Goal: Information Seeking & Learning: Learn about a topic

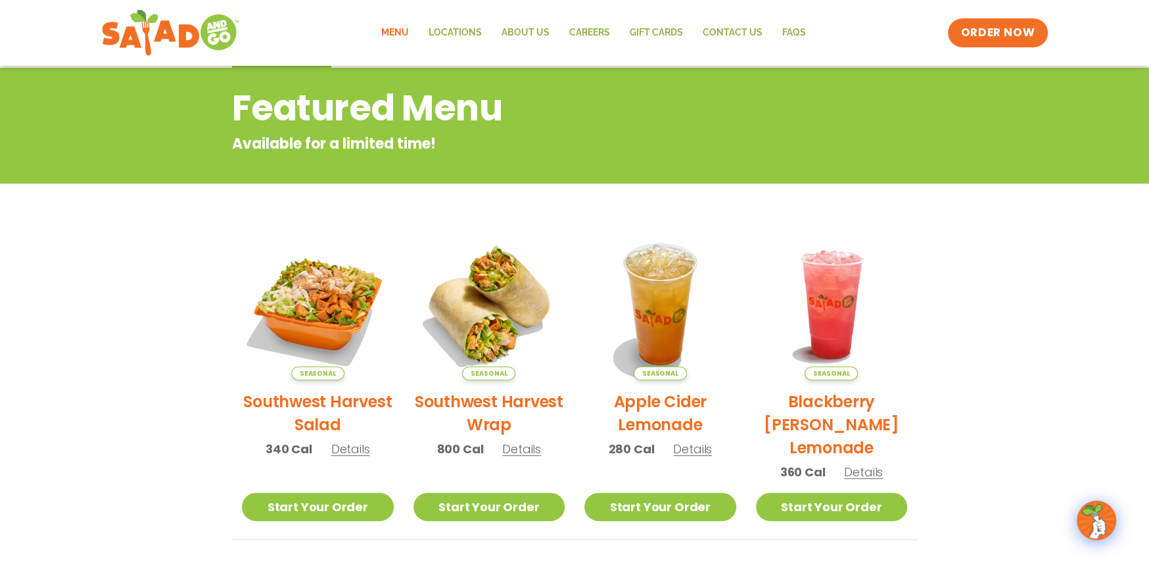
scroll to position [139, 0]
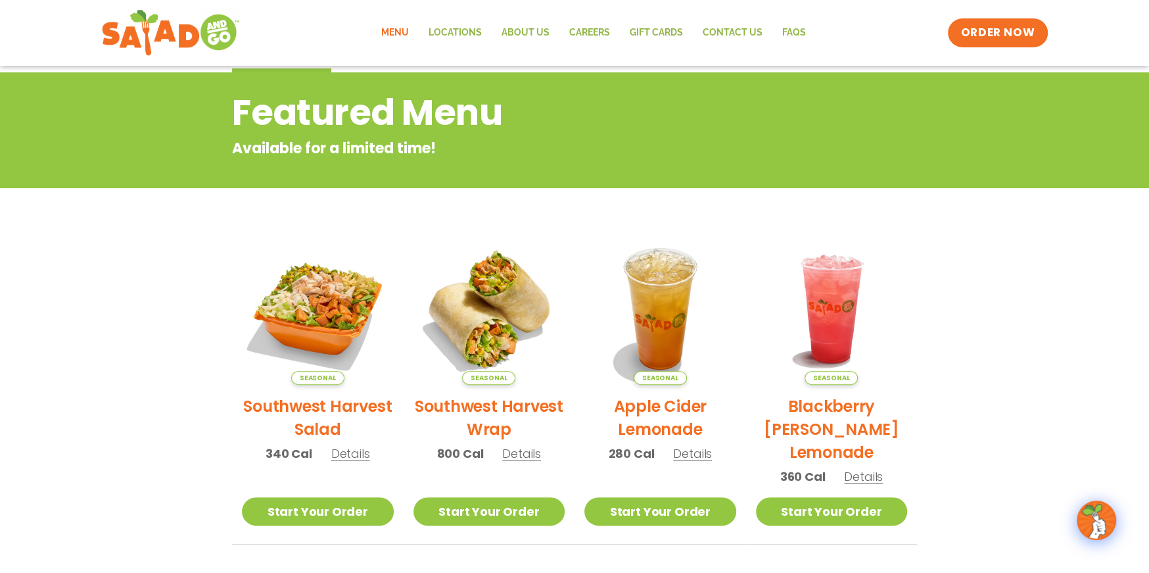
click at [394, 30] on link "Menu" at bounding box center [395, 33] width 47 height 30
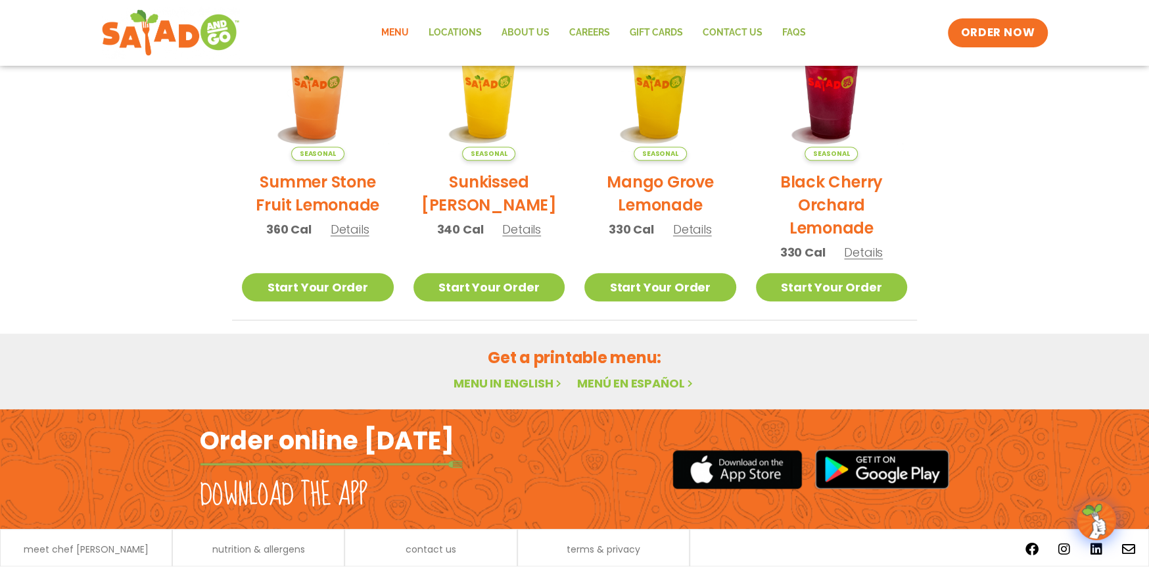
scroll to position [731, 0]
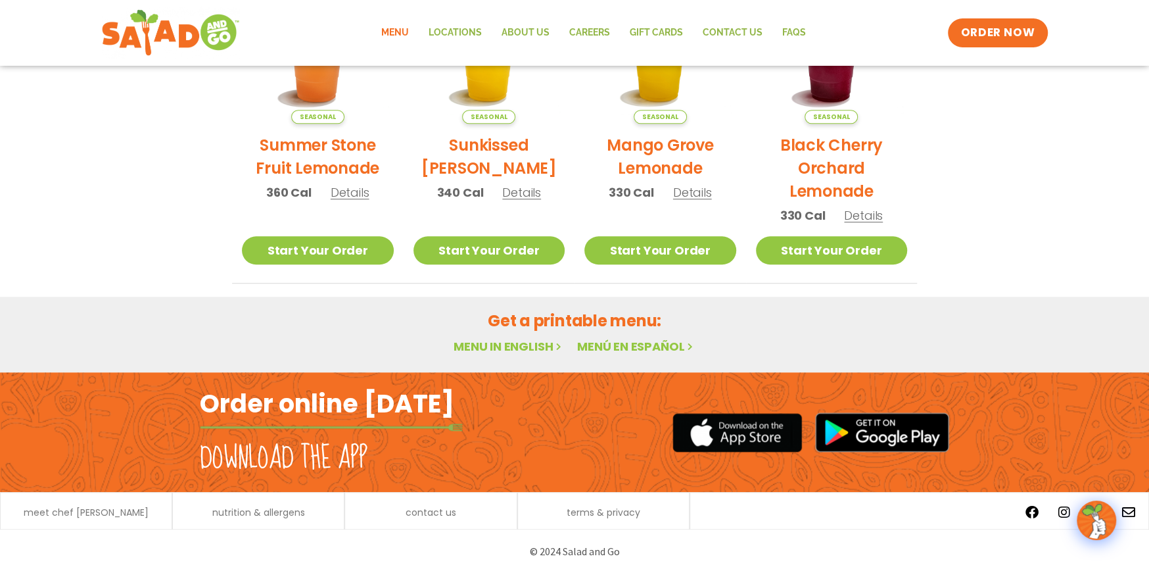
click at [512, 342] on link "Menu in English" at bounding box center [509, 346] width 110 height 16
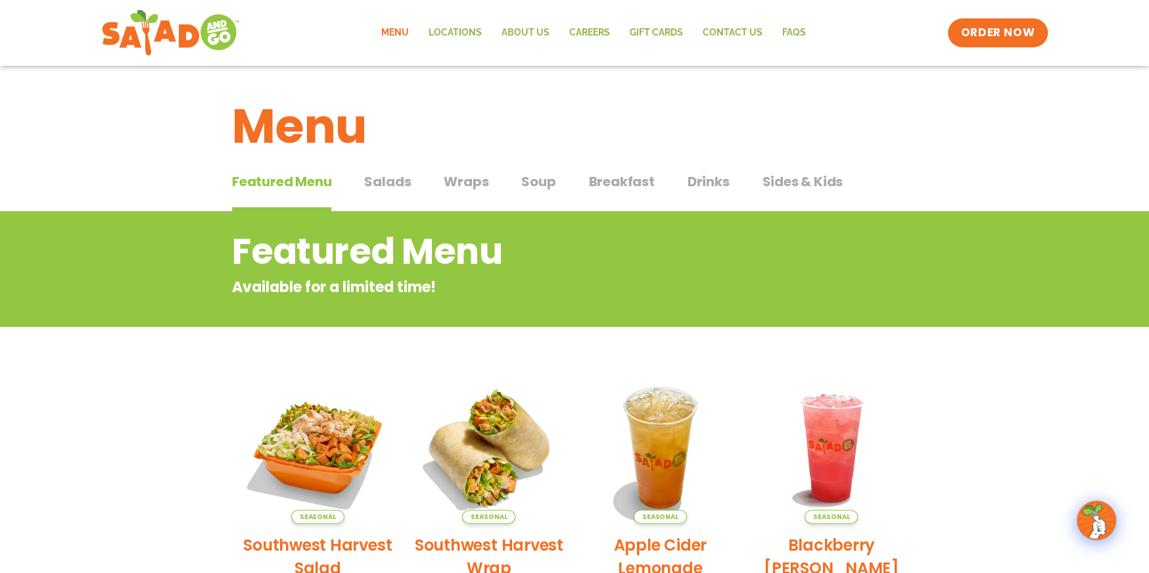
click at [387, 176] on span "Salads" at bounding box center [387, 182] width 47 height 20
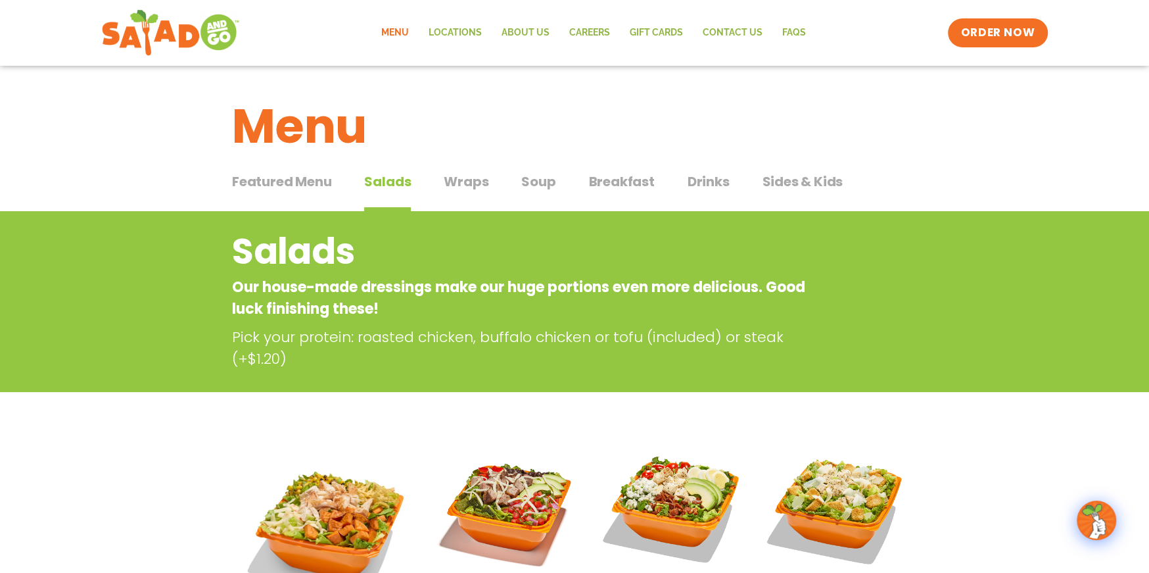
click at [466, 184] on span "Wraps" at bounding box center [466, 182] width 45 height 20
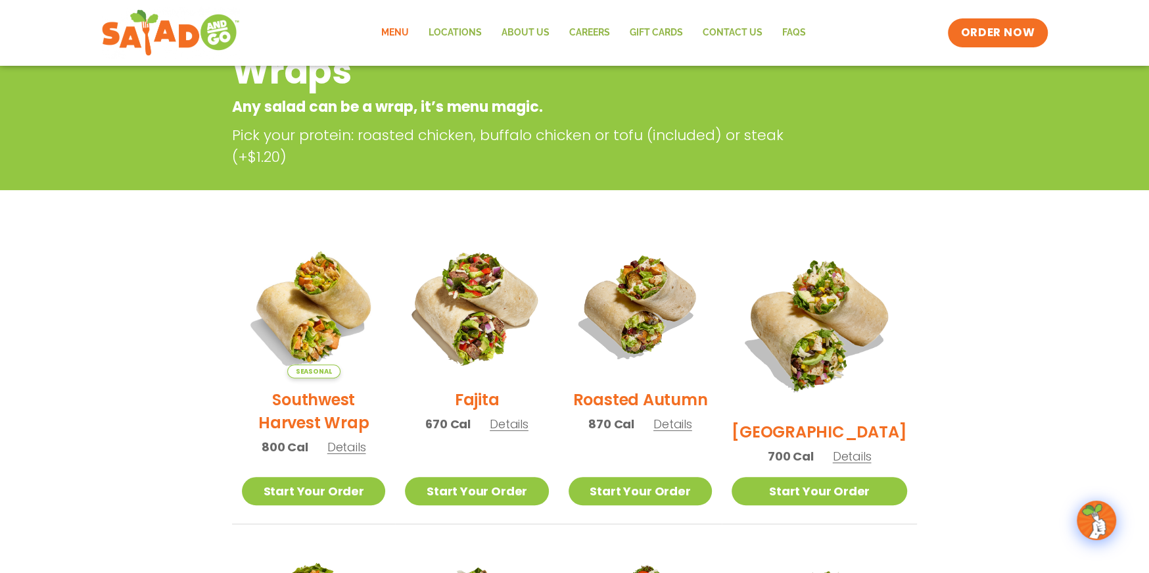
scroll to position [66, 0]
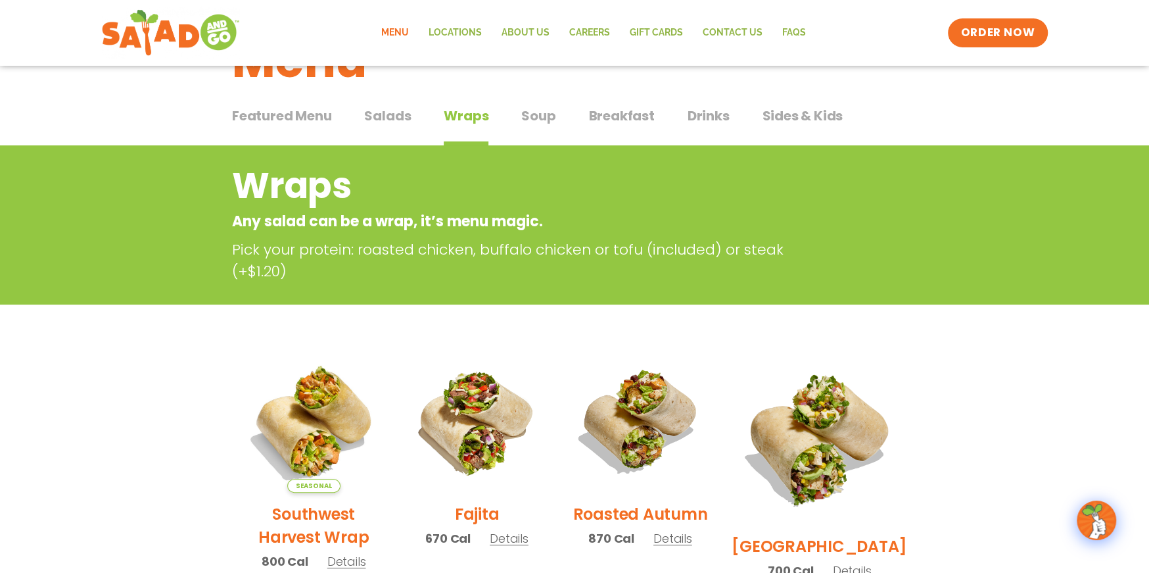
click at [533, 108] on span "Soup" at bounding box center [538, 116] width 34 height 20
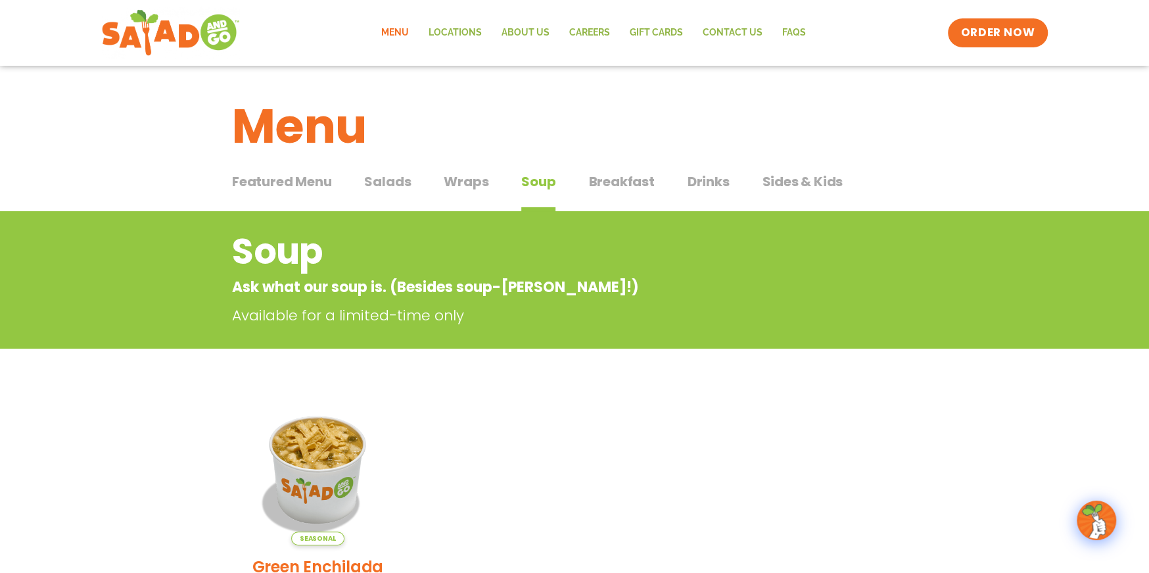
click at [610, 178] on span "Breakfast" at bounding box center [622, 182] width 66 height 20
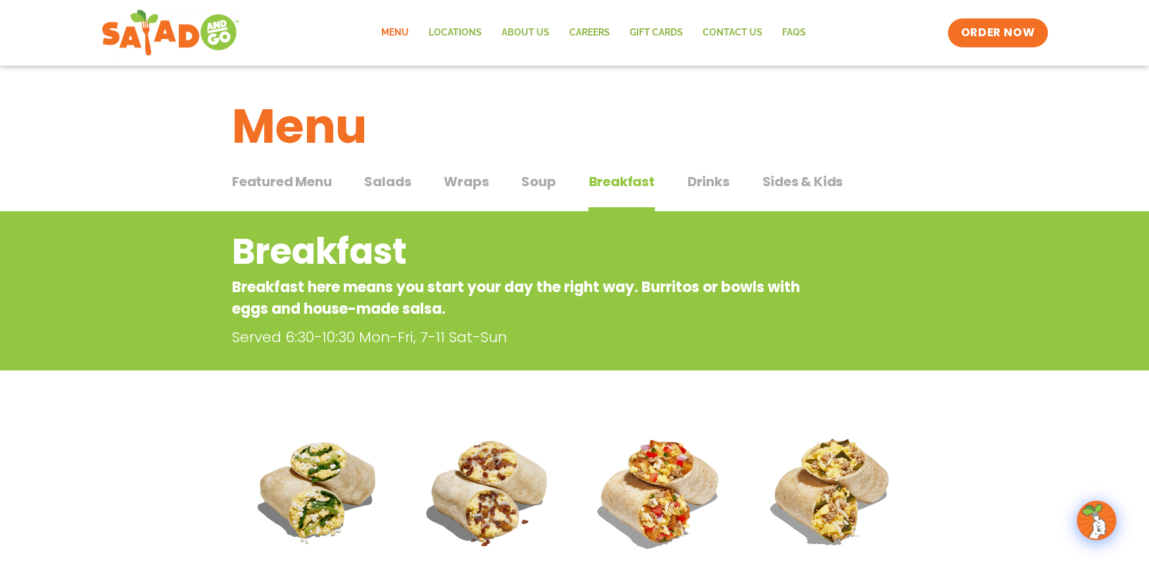
click at [701, 172] on span "Drinks" at bounding box center [709, 182] width 42 height 20
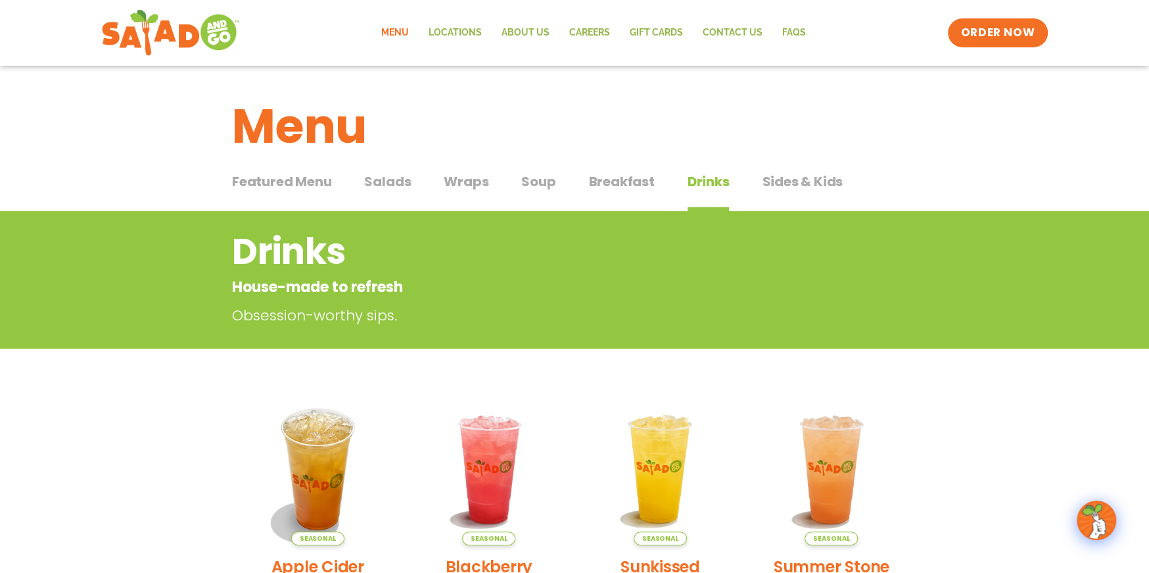
click at [811, 176] on span "Sides & Kids" at bounding box center [802, 182] width 81 height 20
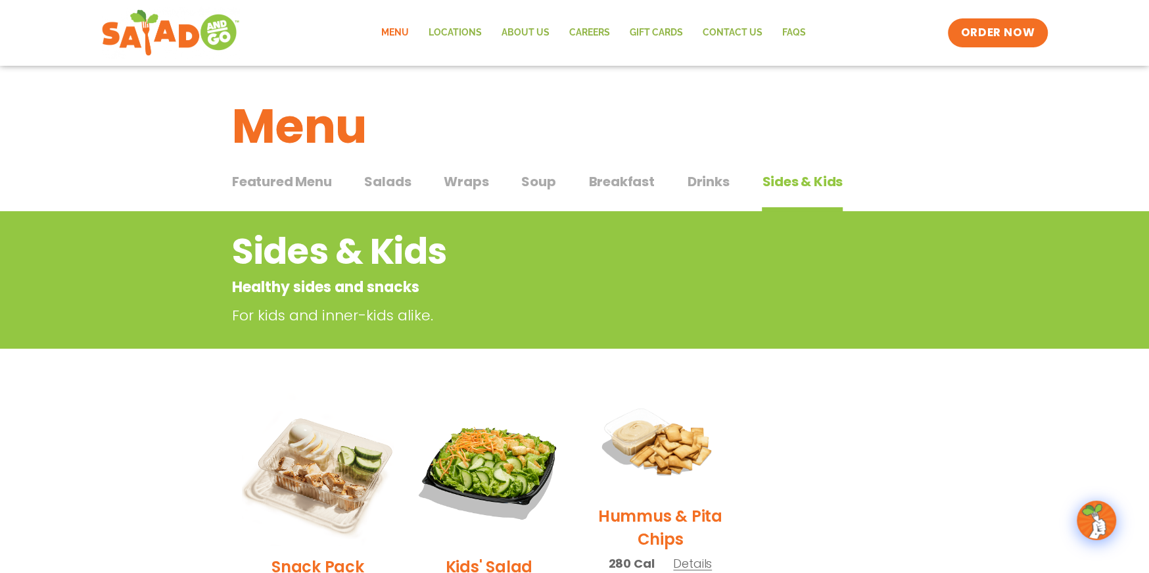
click at [694, 183] on span "Drinks" at bounding box center [709, 182] width 42 height 20
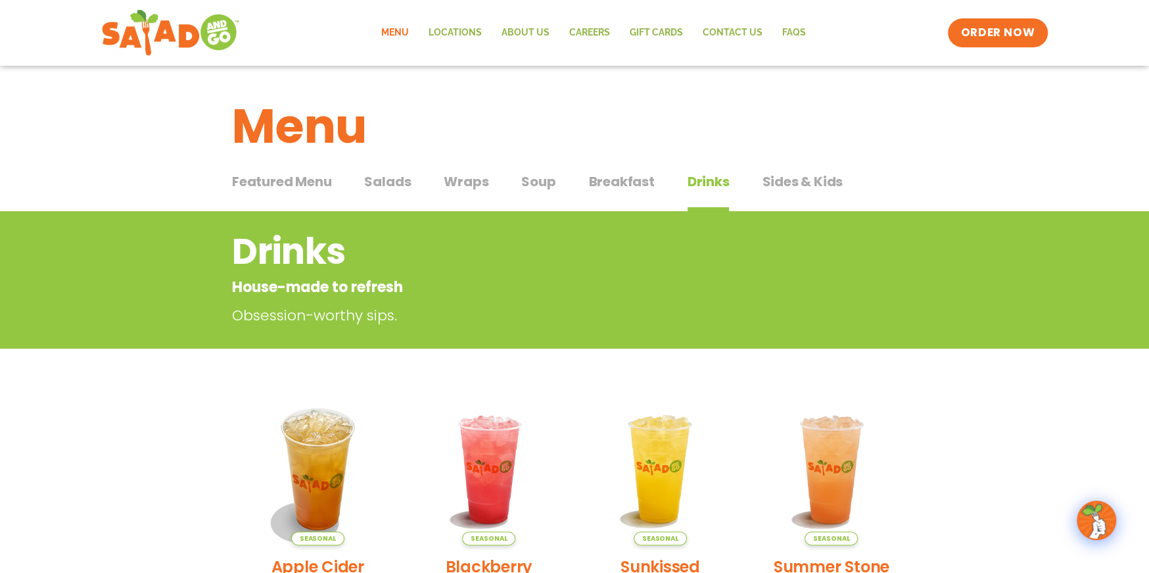
click at [628, 176] on span "Breakfast" at bounding box center [622, 182] width 66 height 20
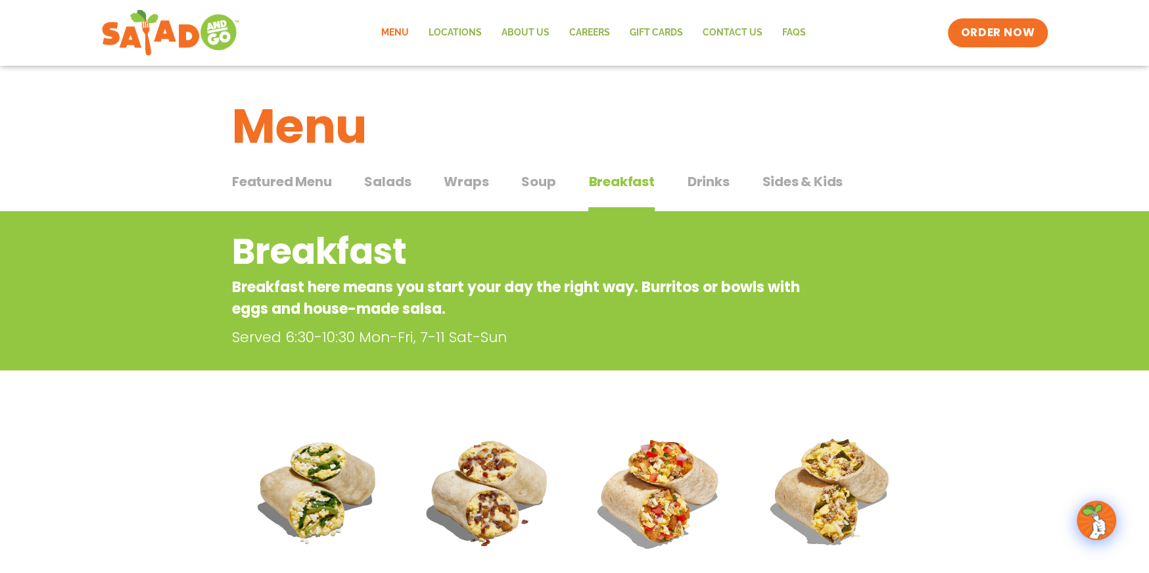
click at [548, 174] on span "Soup" at bounding box center [538, 182] width 34 height 20
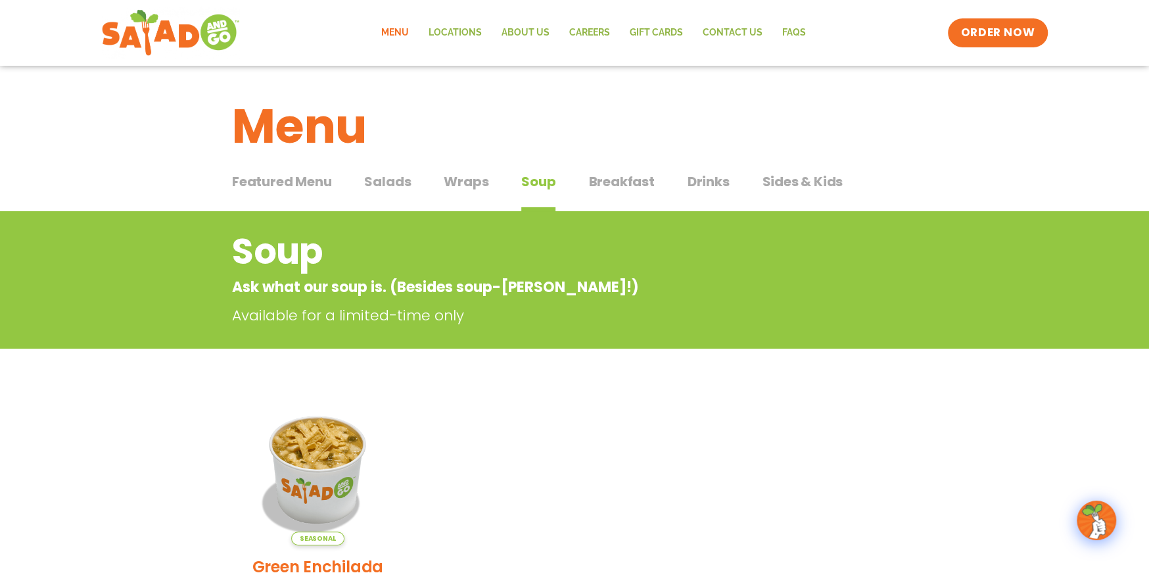
click at [464, 182] on span "Wraps" at bounding box center [466, 182] width 45 height 20
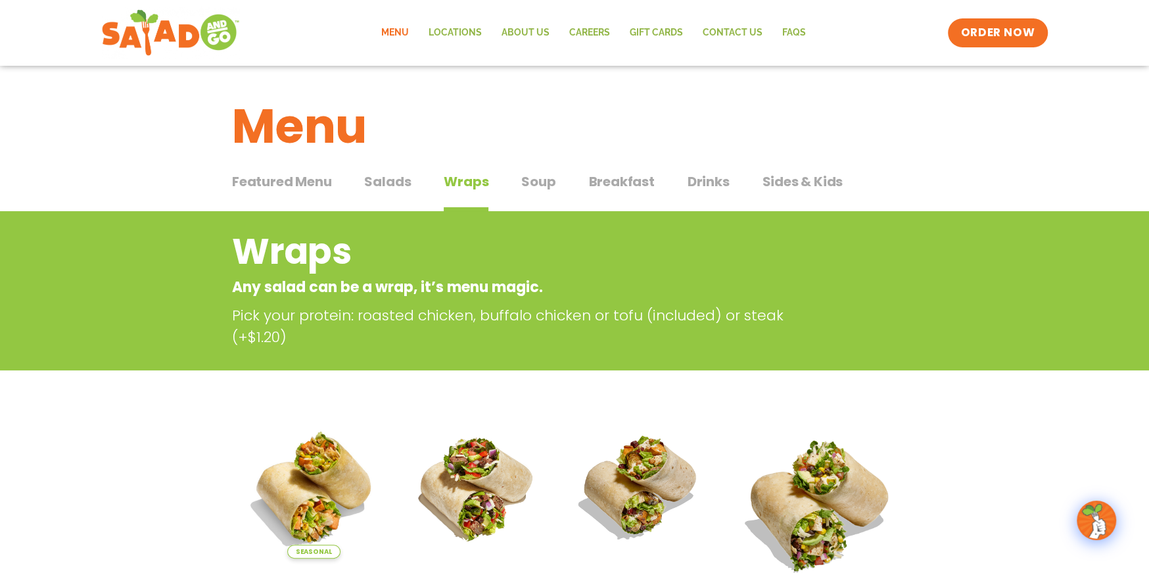
click at [415, 174] on div "Featured Menu Featured Menu Salads Salads Wraps Wraps Soup Soup Breakfast Break…" at bounding box center [574, 189] width 685 height 45
click at [413, 180] on div "Featured Menu Featured Menu Salads Salads Wraps Wraps Soup Soup Breakfast Break…" at bounding box center [574, 189] width 685 height 45
click at [368, 181] on span "Salads" at bounding box center [387, 182] width 47 height 20
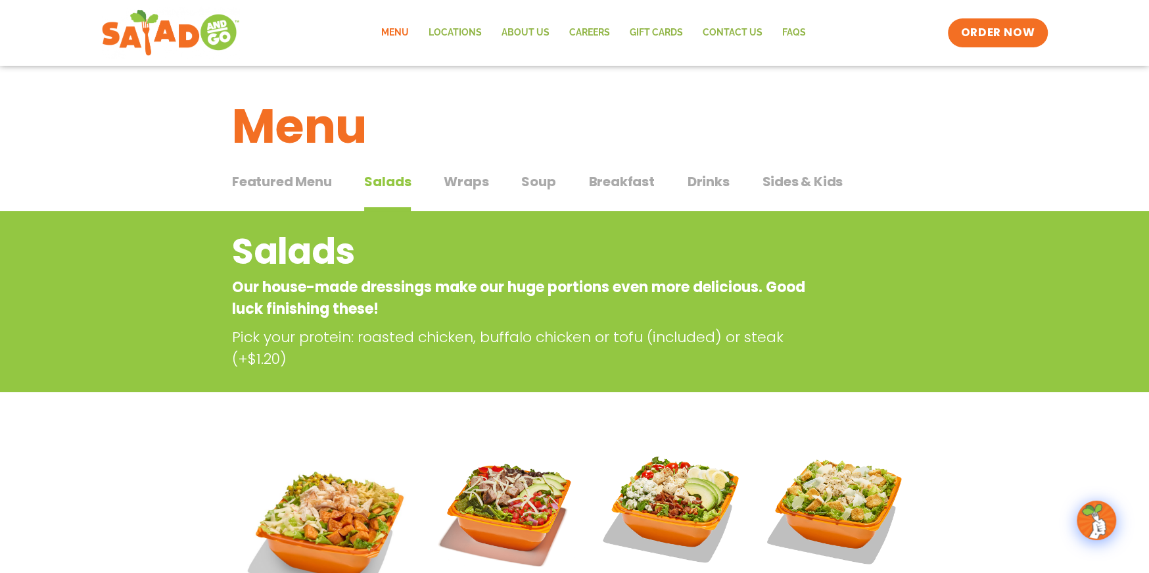
click at [299, 181] on span "Featured Menu" at bounding box center [281, 182] width 99 height 20
